Goal: Task Accomplishment & Management: Use online tool/utility

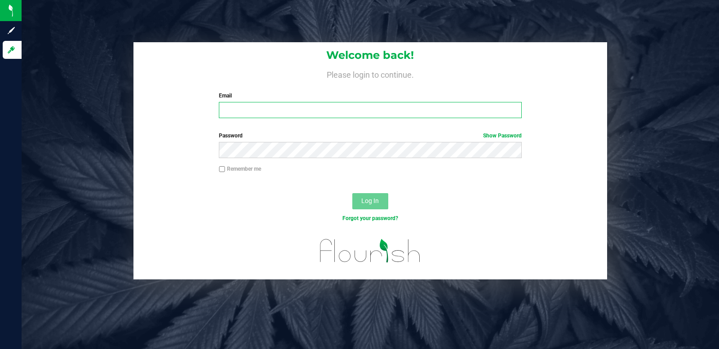
click at [259, 107] on input "Email" at bounding box center [370, 110] width 302 height 16
type input "Bshipley@trueharvestco.com"
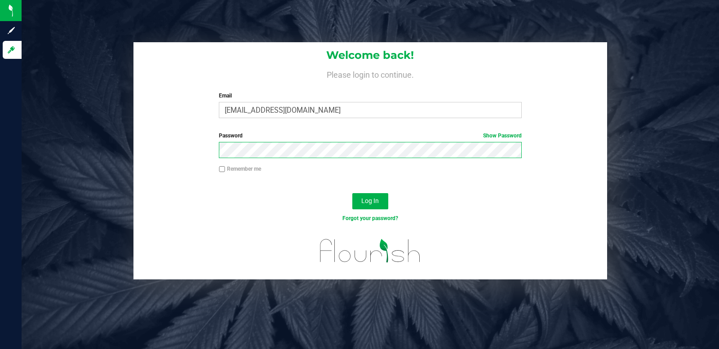
click at [352, 193] on button "Log In" at bounding box center [370, 201] width 36 height 16
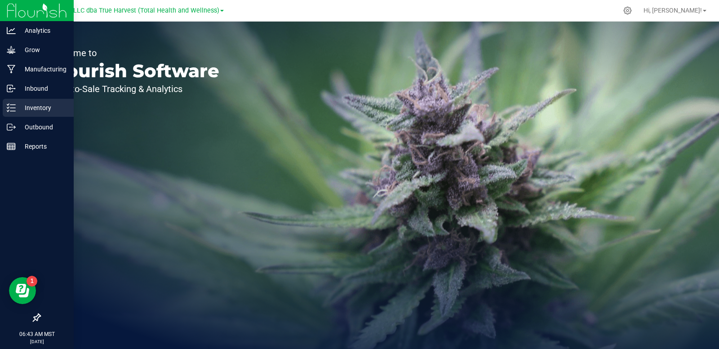
click at [23, 106] on p "Inventory" at bounding box center [43, 107] width 54 height 11
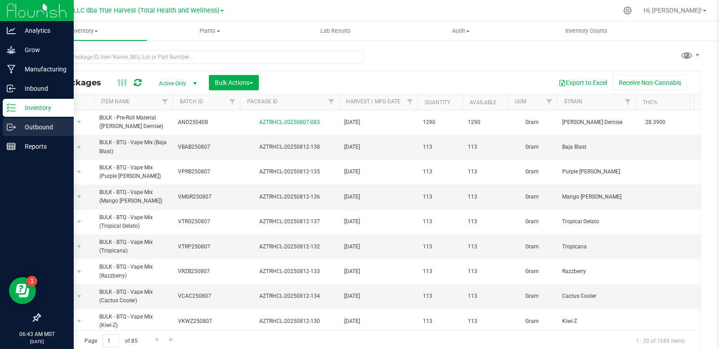
click at [13, 131] on icon at bounding box center [11, 127] width 9 height 9
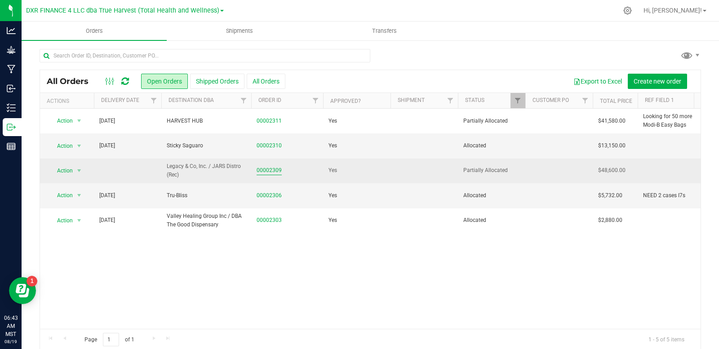
click at [269, 174] on link "00002309" at bounding box center [268, 170] width 25 height 9
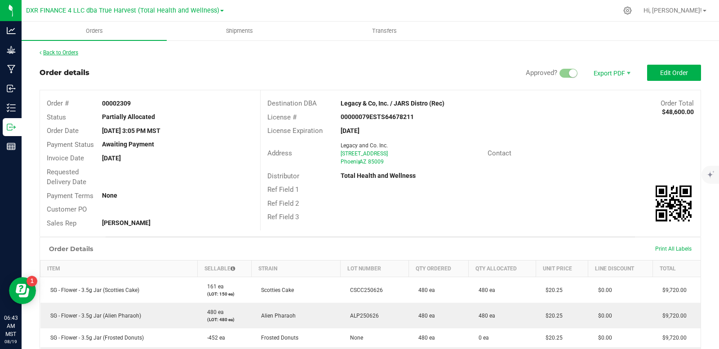
click at [56, 54] on link "Back to Orders" at bounding box center [59, 52] width 39 height 6
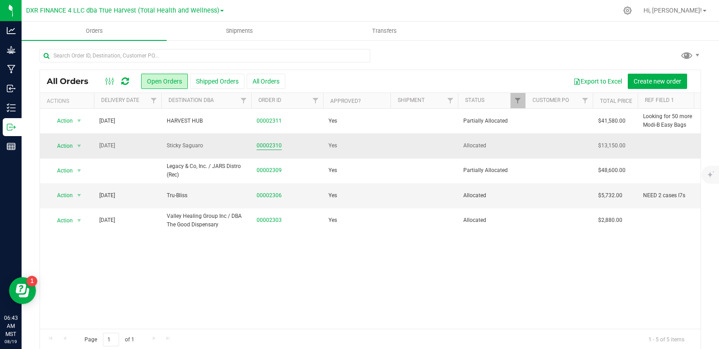
click at [267, 145] on link "00002310" at bounding box center [268, 145] width 25 height 9
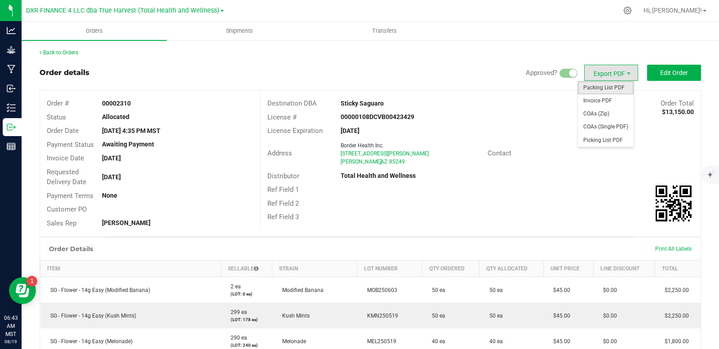
click at [595, 88] on span "Packing List PDF" at bounding box center [606, 87] width 56 height 13
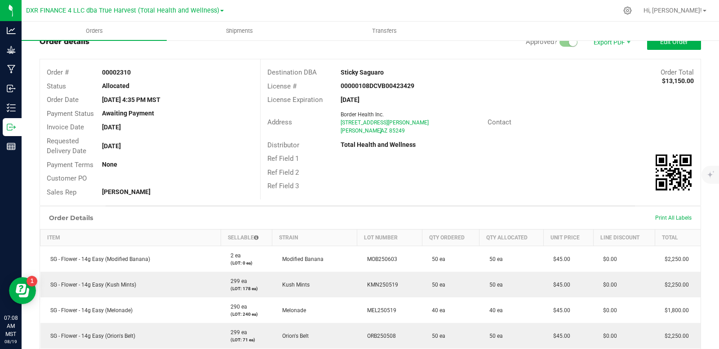
scroll to position [26, 0]
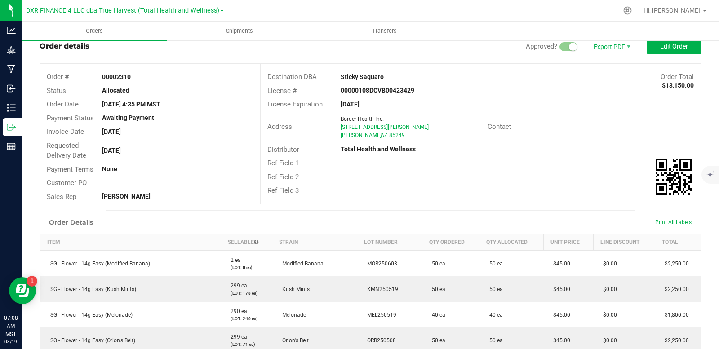
click at [659, 221] on span "Print All Labels" at bounding box center [673, 222] width 36 height 6
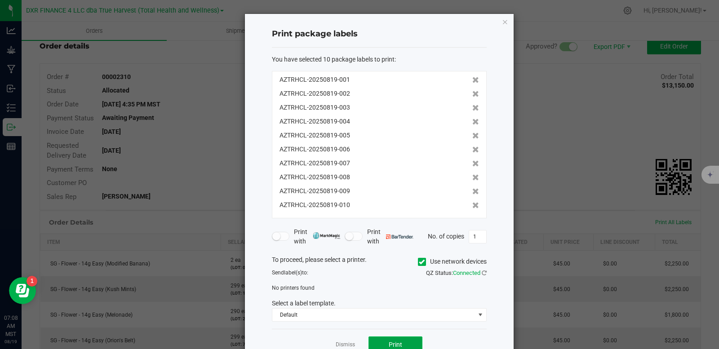
click at [404, 342] on button "Print" at bounding box center [395, 344] width 54 height 16
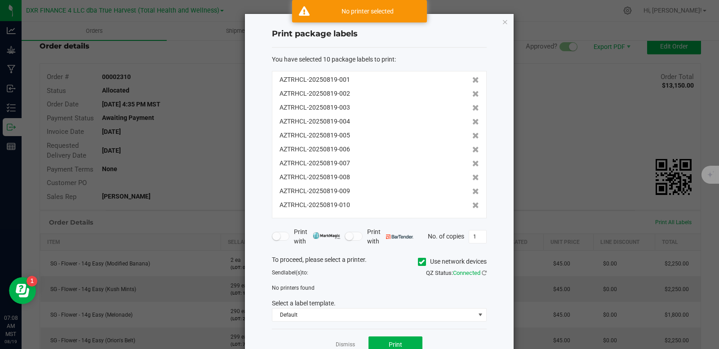
click at [419, 262] on icon at bounding box center [422, 262] width 6 height 0
click at [0, 0] on input "Use network devices" at bounding box center [0, 0] width 0 height 0
click at [302, 291] on span at bounding box center [373, 290] width 203 height 13
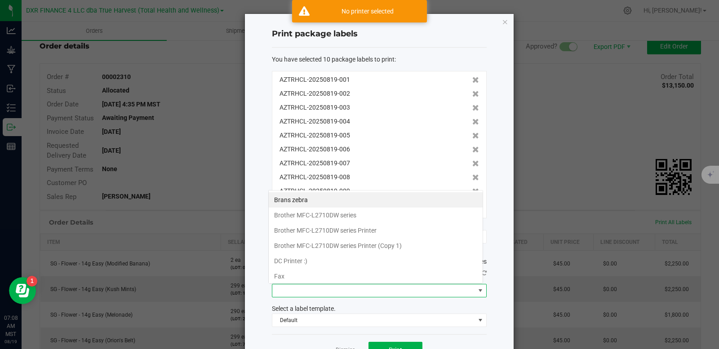
scroll to position [13, 215]
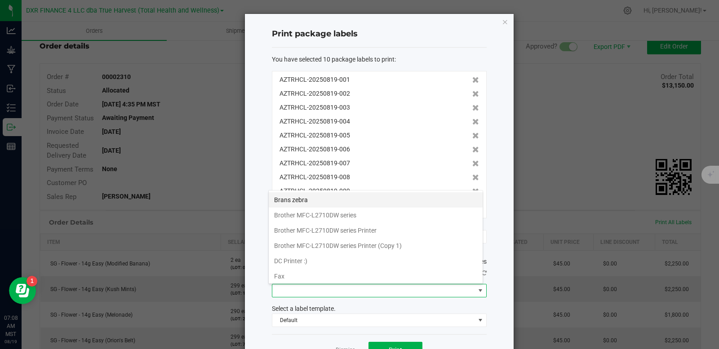
click at [309, 201] on zebra "Brans zebra" at bounding box center [376, 199] width 214 height 15
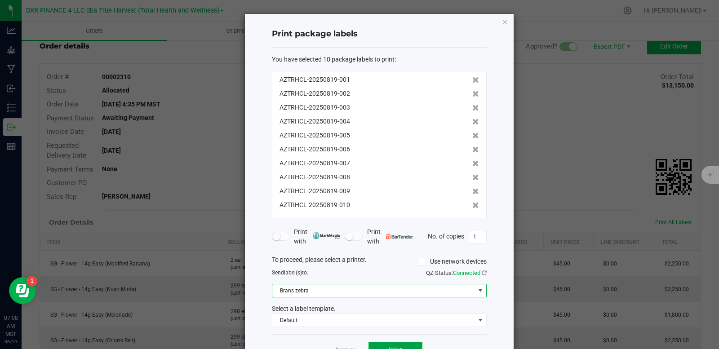
click at [389, 347] on span "Print" at bounding box center [394, 349] width 13 height 7
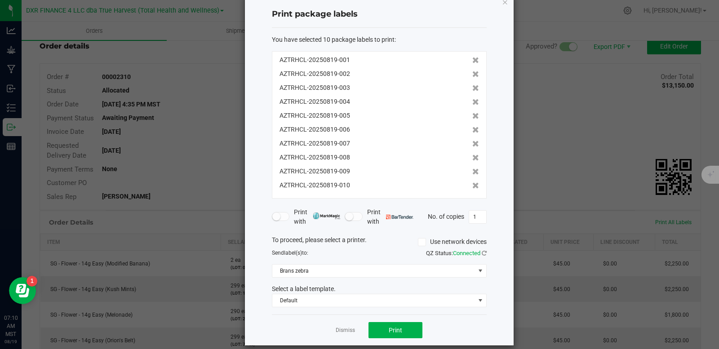
scroll to position [30, 0]
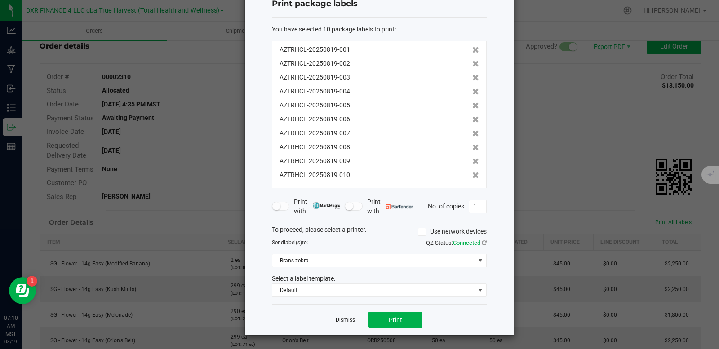
click at [344, 320] on link "Dismiss" at bounding box center [344, 320] width 19 height 8
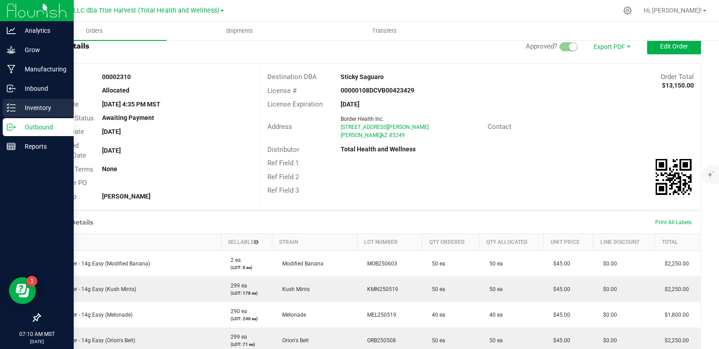
click at [20, 107] on p "Inventory" at bounding box center [43, 107] width 54 height 11
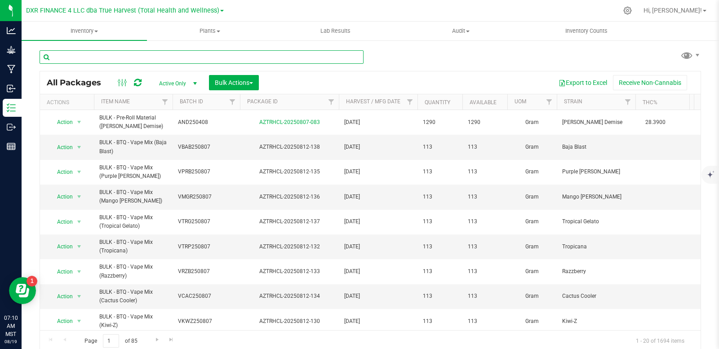
click at [129, 55] on input "text" at bounding box center [202, 56] width 324 height 13
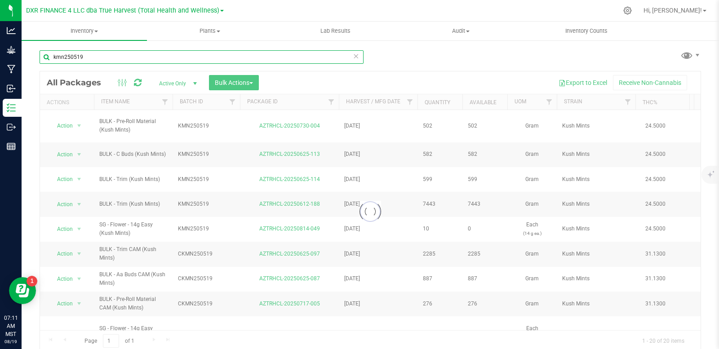
type input "kmn250519"
click at [307, 125] on div at bounding box center [370, 211] width 660 height 280
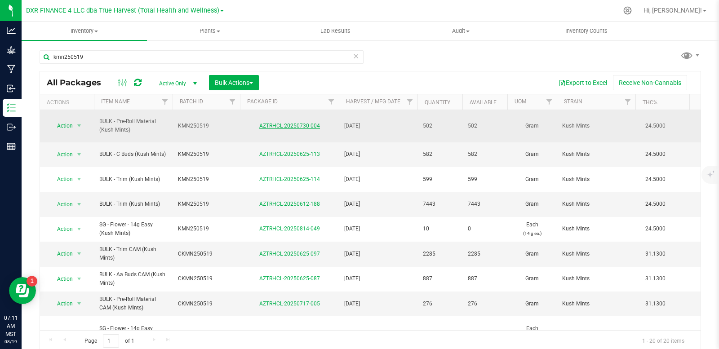
click at [307, 126] on link "AZTRHCL-20250730-004" at bounding box center [289, 126] width 61 height 6
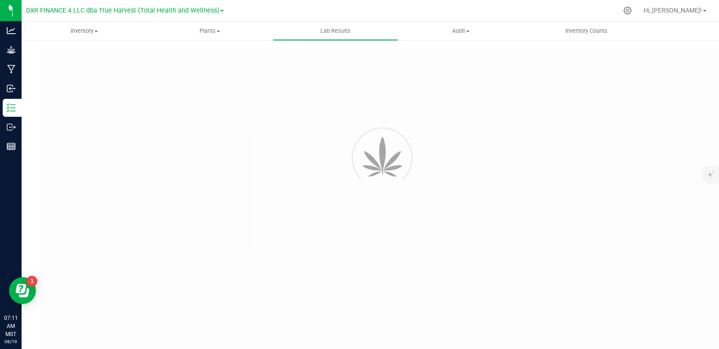
type input "AZTRHCL-20250625-113"
type input "TE50609002-011"
type input "AZTRHCL-20250625-113"
type input "[DATE] 3:13 PM"
type input "[DATE]"
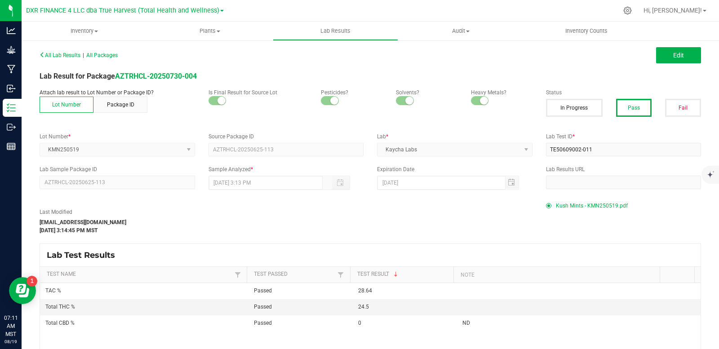
click at [596, 206] on span "Kush Mints - KMN250519.pdf" at bounding box center [592, 205] width 72 height 13
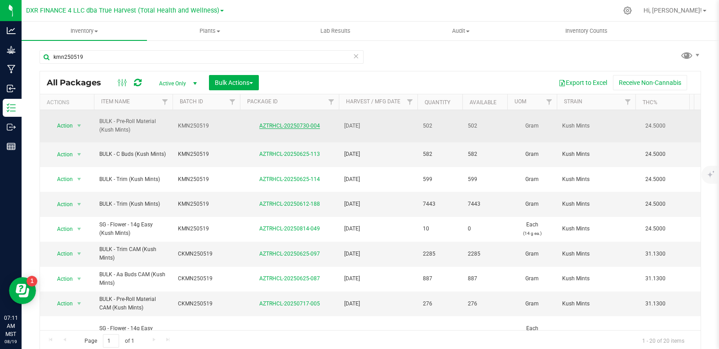
click at [310, 127] on link "AZTRHCL-20250730-004" at bounding box center [289, 126] width 61 height 6
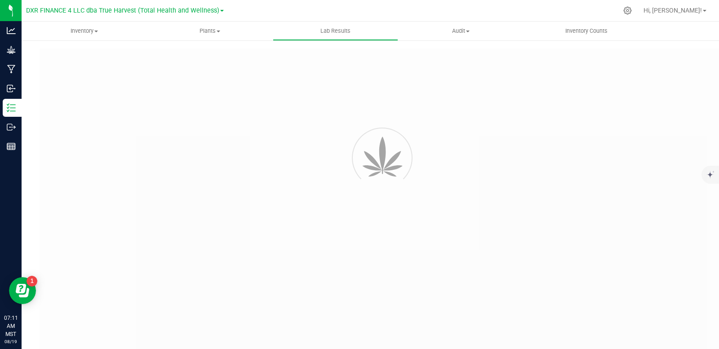
type input "AZTRHCL-20250625-113"
type input "TE50609002-011"
type input "AZTRHCL-20250625-113"
type input "[DATE] 3:13 PM"
type input "[DATE]"
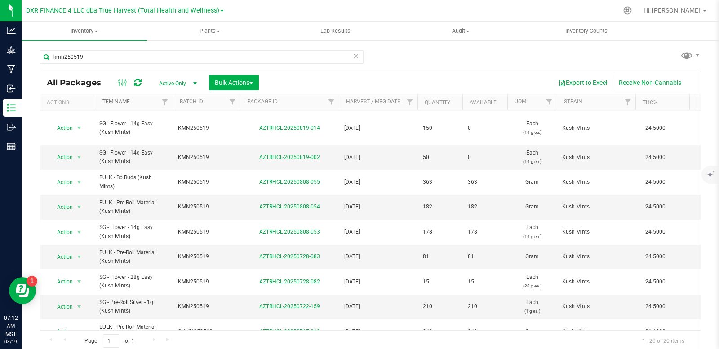
scroll to position [63, 0]
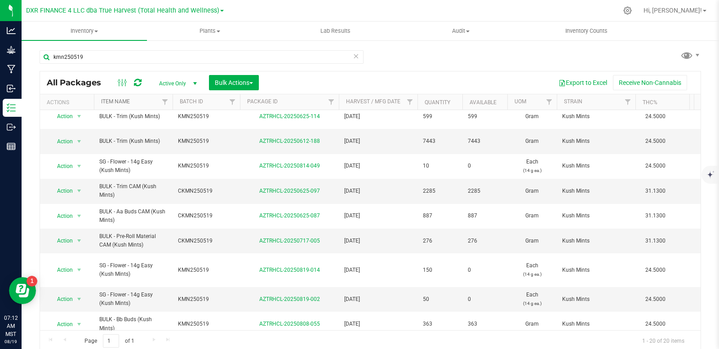
click at [119, 103] on link "Item Name" at bounding box center [115, 101] width 29 height 6
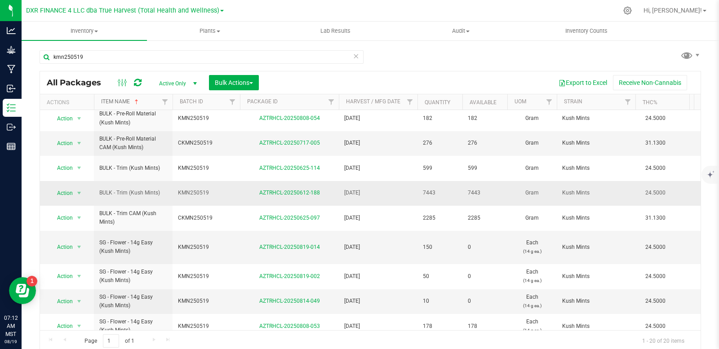
scroll to position [269, 0]
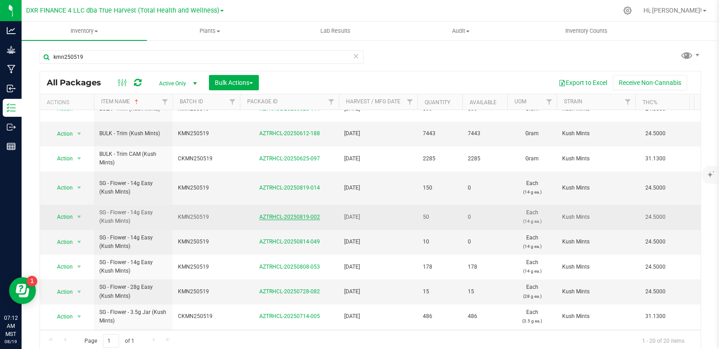
click at [283, 214] on link "AZTRHCL-20250819-002" at bounding box center [289, 217] width 61 height 6
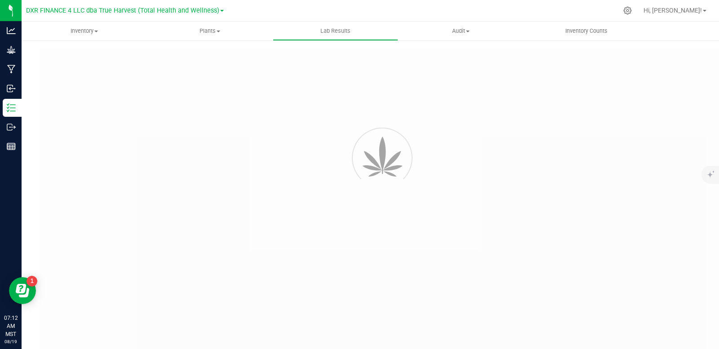
type input "AZTRHCL-20250625-113"
type input "TE50609002-011"
type input "AZTRHCL-20250625-113"
type input "[DATE] 3:13 PM"
type input "[DATE]"
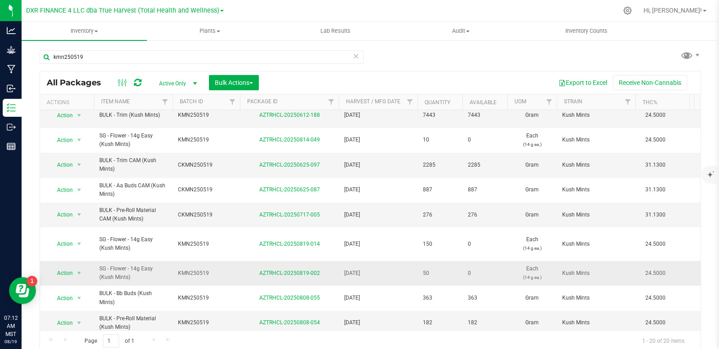
scroll to position [90, 0]
click at [75, 266] on span "select" at bounding box center [79, 272] width 11 height 13
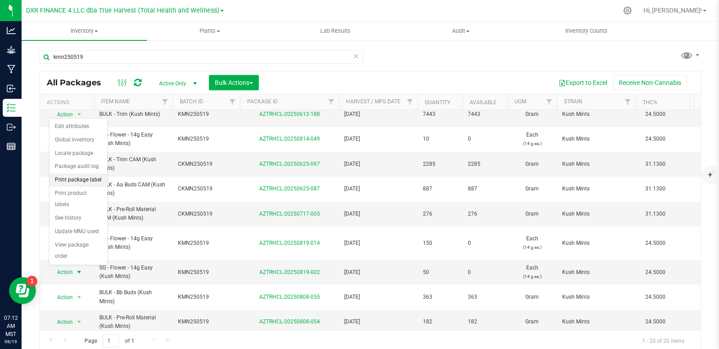
click at [77, 180] on li "Print package label" at bounding box center [78, 179] width 58 height 13
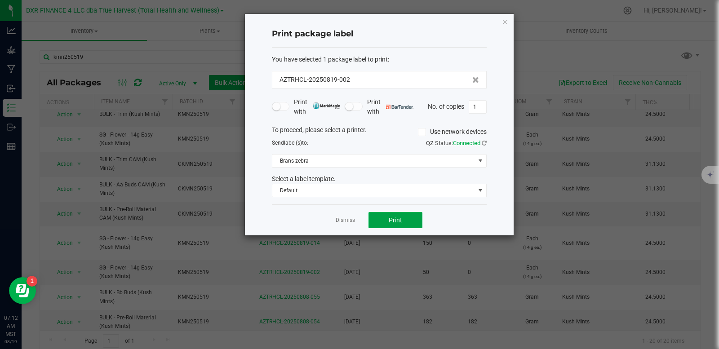
click at [397, 216] on span "Print" at bounding box center [394, 219] width 13 height 7
